Goal: Book appointment/travel/reservation

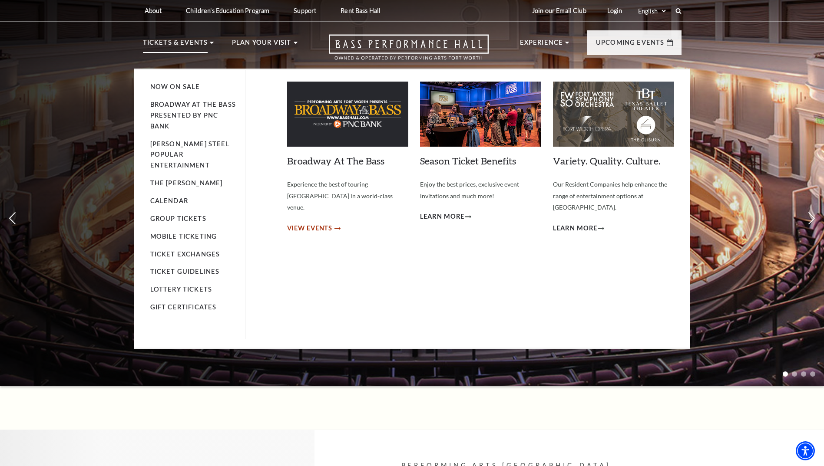
click at [303, 223] on span "View Events" at bounding box center [310, 228] width 46 height 11
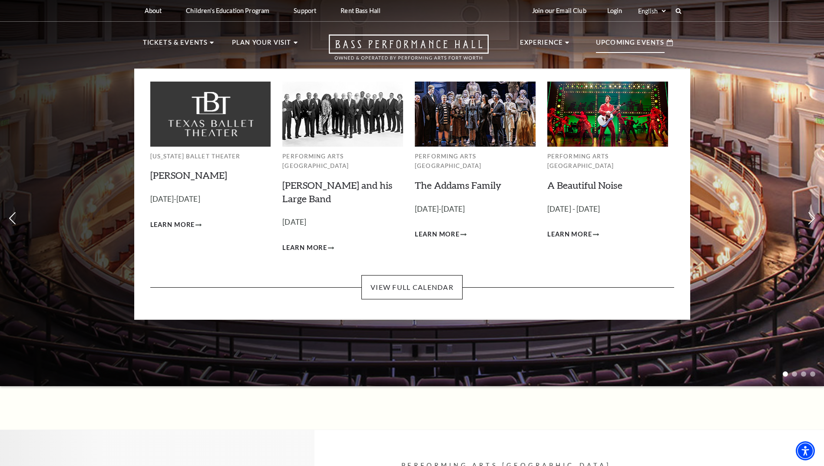
click at [632, 36] on div "Upcoming Events" at bounding box center [634, 42] width 94 height 25
click at [428, 281] on link "View Full Calendar" at bounding box center [411, 287] width 101 height 24
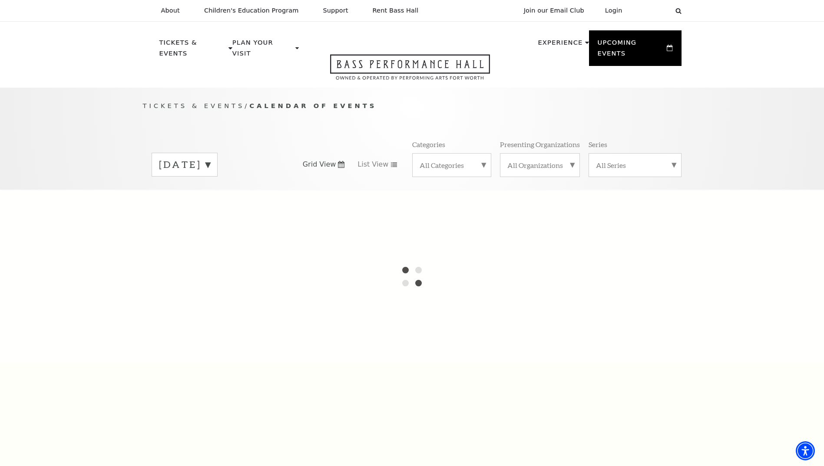
click at [210, 158] on label "September 2025" at bounding box center [184, 164] width 51 height 13
click at [196, 177] on label "October 2025" at bounding box center [184, 183] width 51 height 19
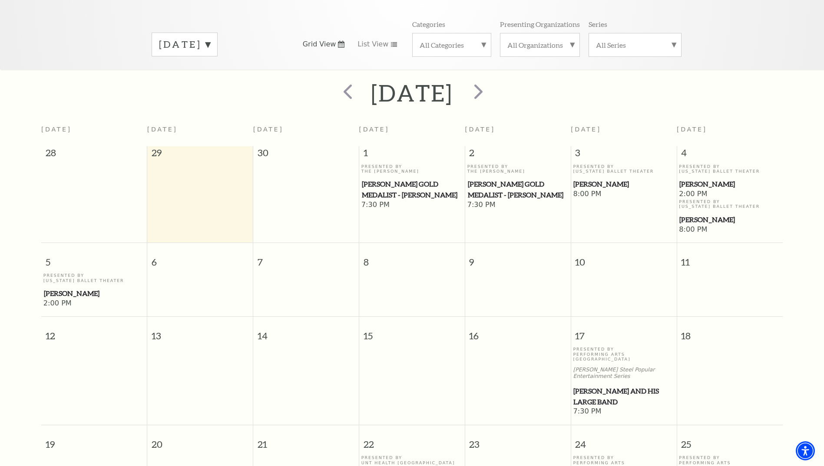
scroll to position [164, 0]
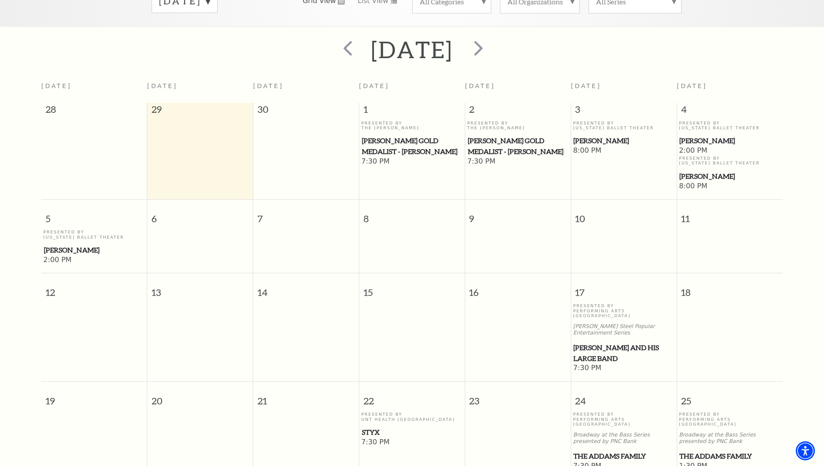
click at [619, 252] on td at bounding box center [624, 247] width 106 height 35
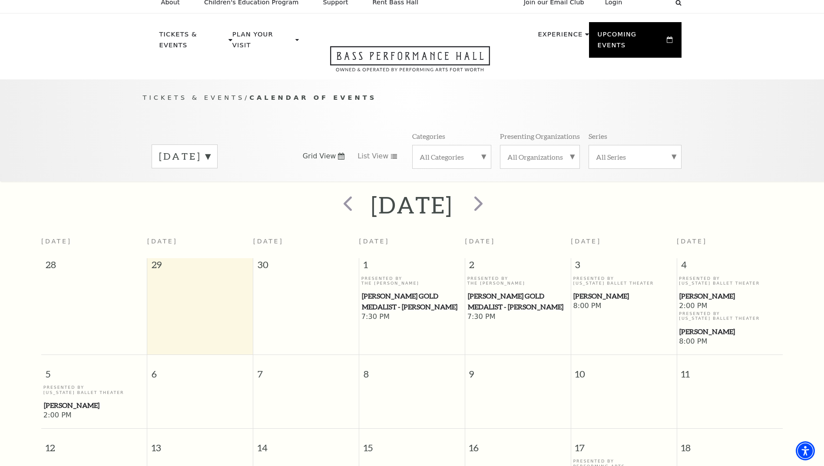
scroll to position [0, 0]
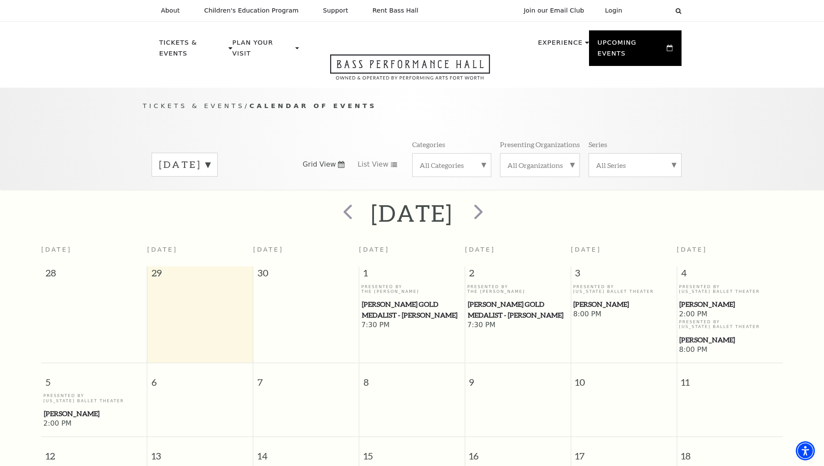
click at [594, 310] on span "8:00 PM" at bounding box center [623, 315] width 101 height 10
click at [589, 289] on div "Presented By Texas Ballet Theater Peter Pan" at bounding box center [623, 298] width 101 height 26
click at [587, 299] on span "[PERSON_NAME]" at bounding box center [623, 304] width 100 height 11
click at [596, 299] on span "[PERSON_NAME]" at bounding box center [623, 304] width 100 height 11
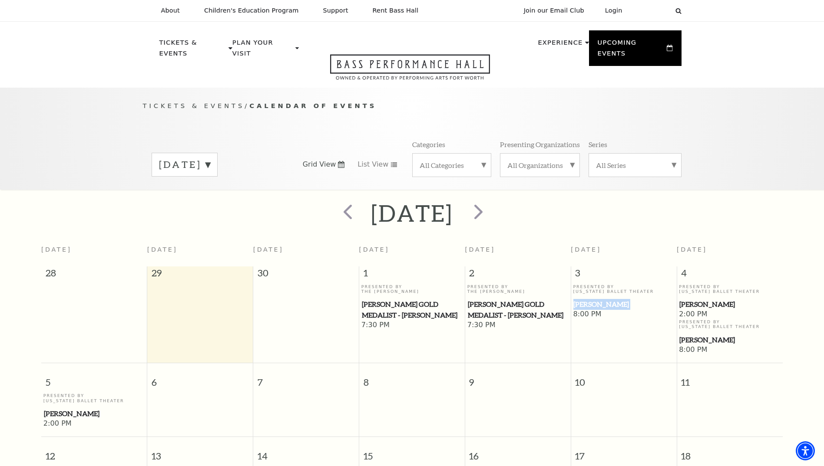
click at [596, 299] on span "[PERSON_NAME]" at bounding box center [623, 304] width 100 height 11
drag, startPoint x: 596, startPoint y: 296, endPoint x: 600, endPoint y: 313, distance: 17.0
click at [600, 313] on td "Presented By Texas Ballet Theater Peter Pan 8:00 PM" at bounding box center [624, 320] width 106 height 71
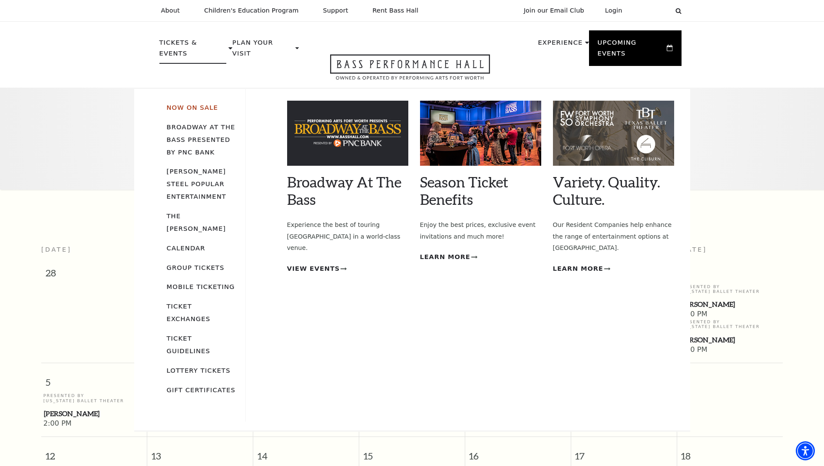
click at [190, 104] on link "Now On Sale" at bounding box center [192, 107] width 51 height 7
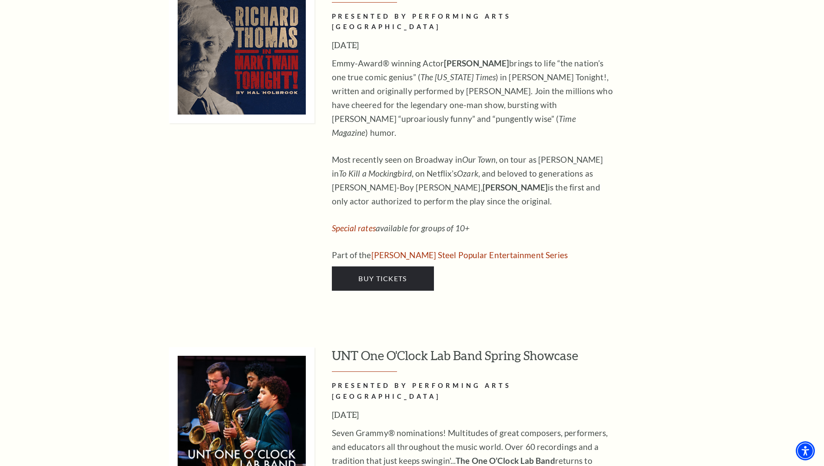
scroll to position [3735, 0]
